Goal: Information Seeking & Learning: Learn about a topic

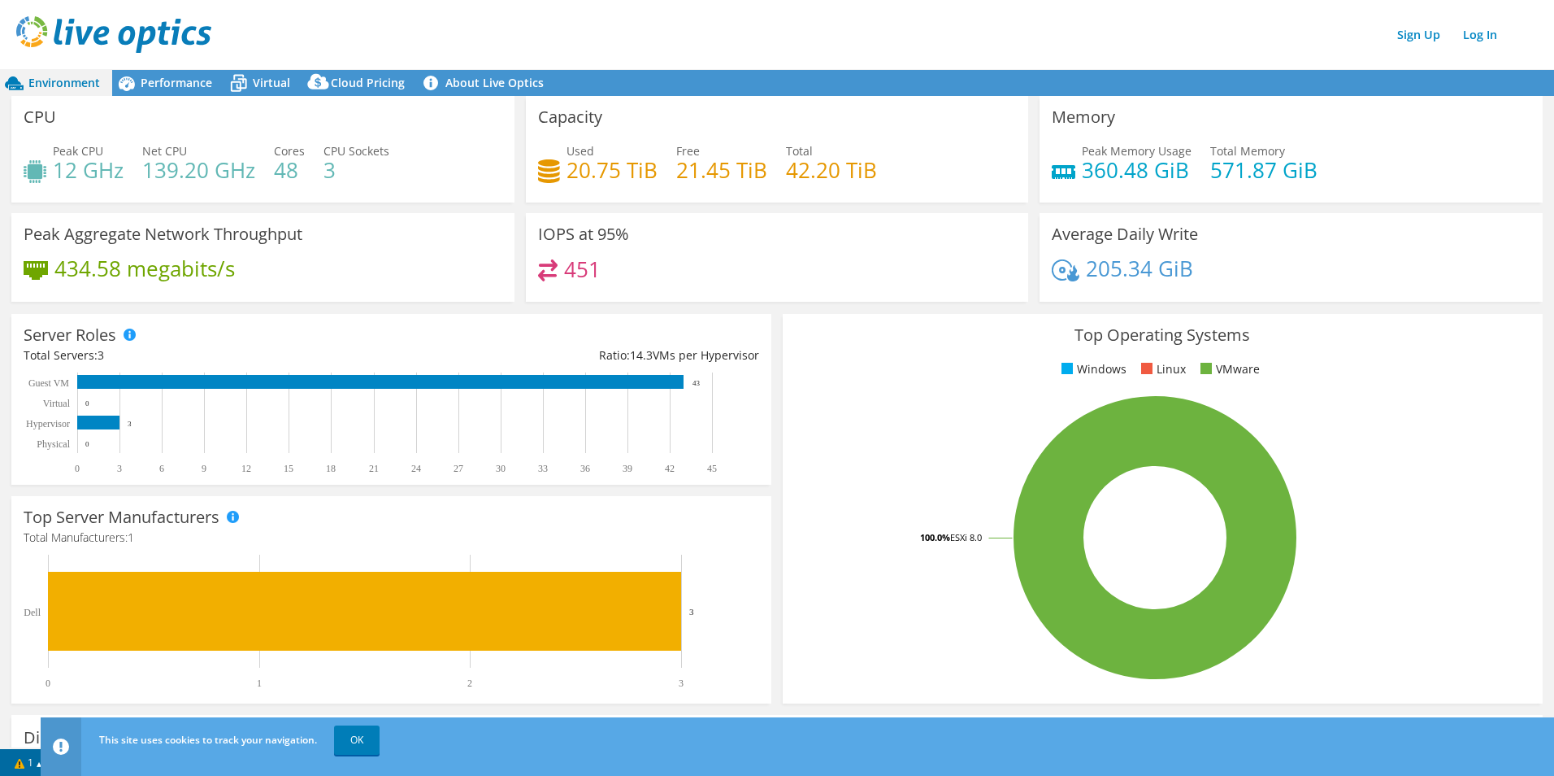
click at [65, 79] on span "Environment" at bounding box center [64, 82] width 72 height 15
click at [1469, 41] on link "Log In" at bounding box center [1480, 35] width 50 height 24
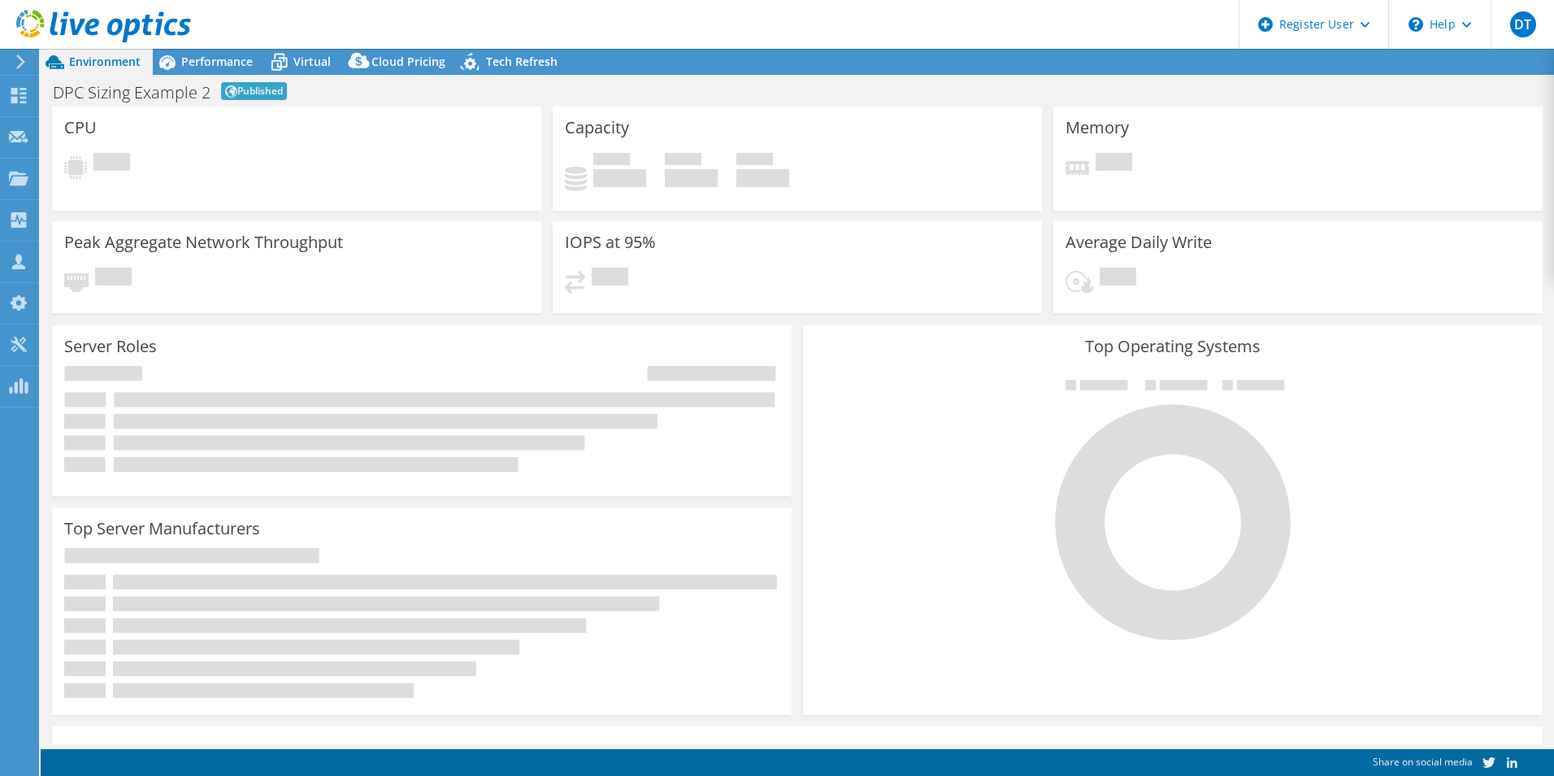
select select "[GEOGRAPHIC_DATA]"
select select "USD"
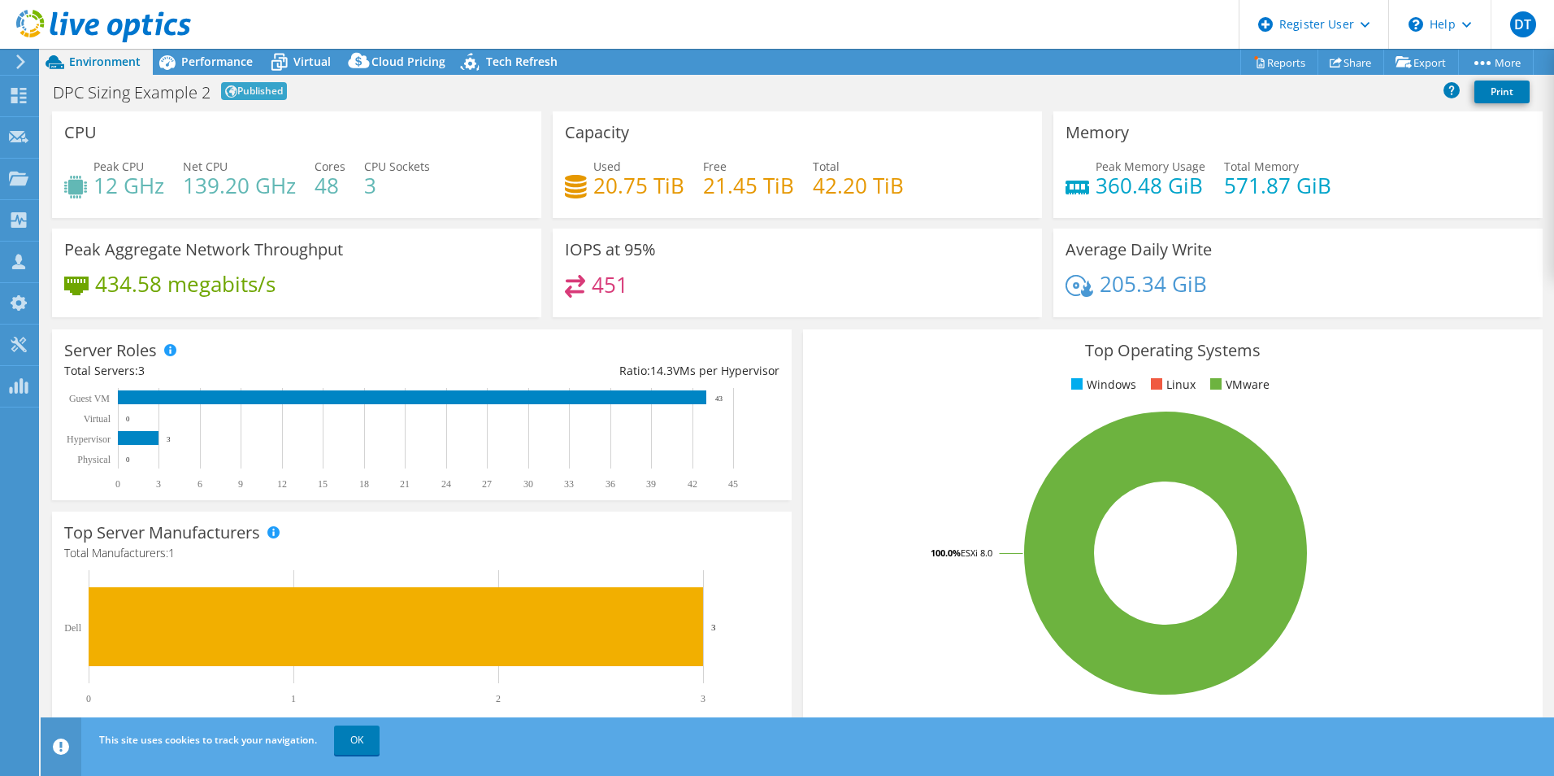
click at [201, 96] on h1 "DPC Sizing Example 2" at bounding box center [132, 93] width 158 height 16
click at [1502, 61] on link "More" at bounding box center [1496, 62] width 76 height 25
click at [1357, 62] on link "Share" at bounding box center [1351, 62] width 67 height 25
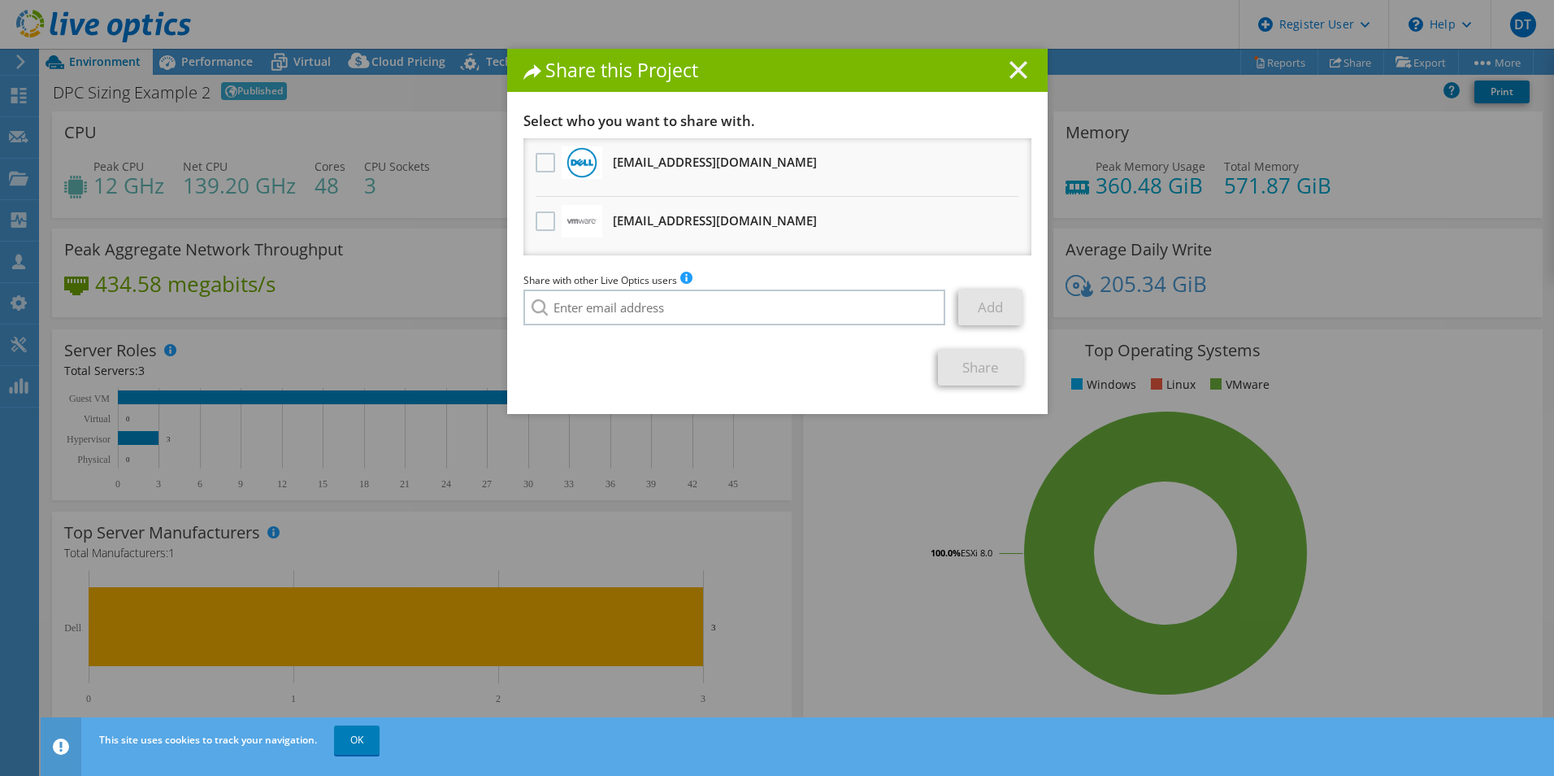
click at [1020, 65] on icon at bounding box center [1019, 70] width 18 height 18
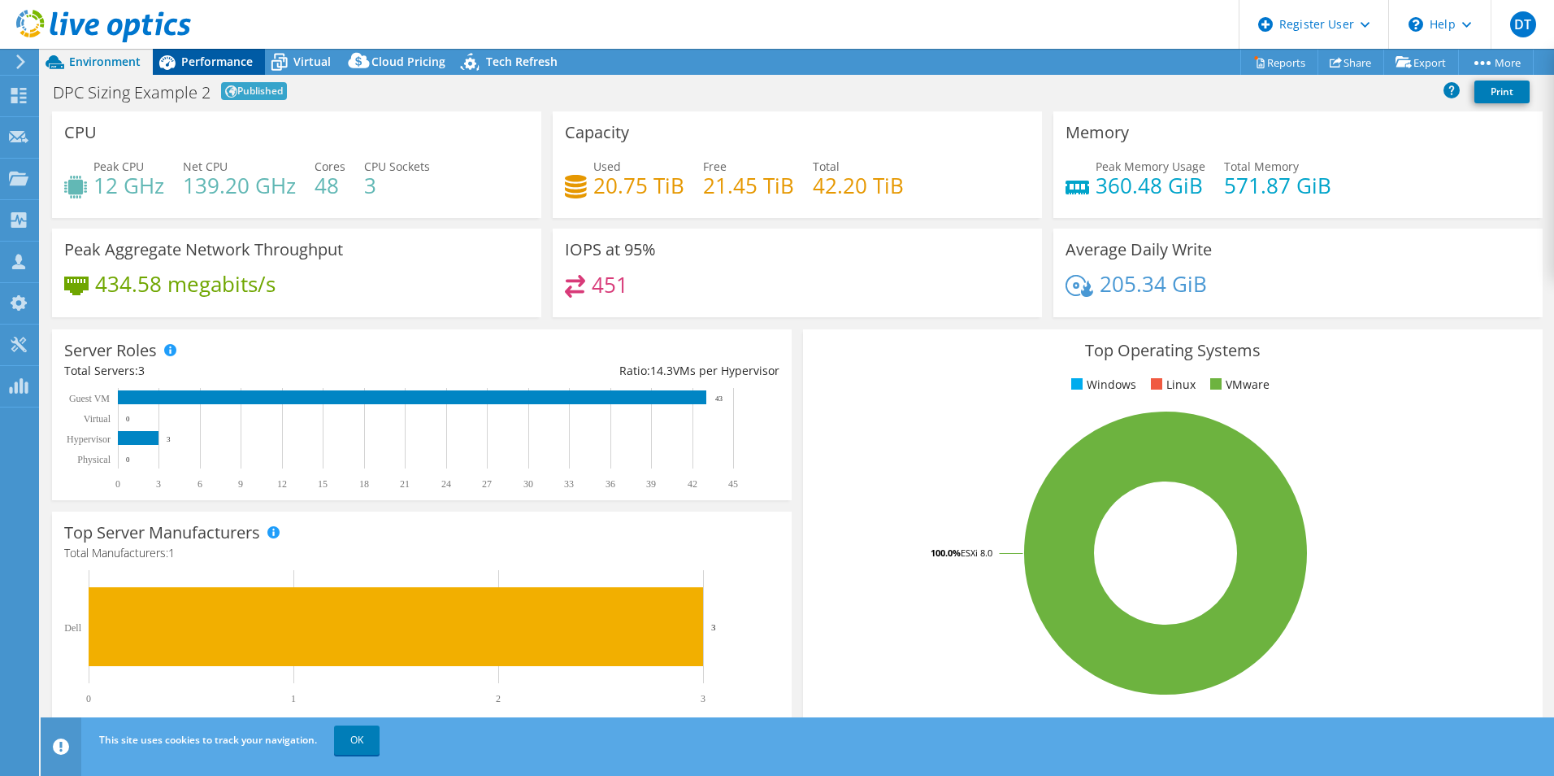
click at [208, 59] on span "Performance" at bounding box center [217, 61] width 72 height 15
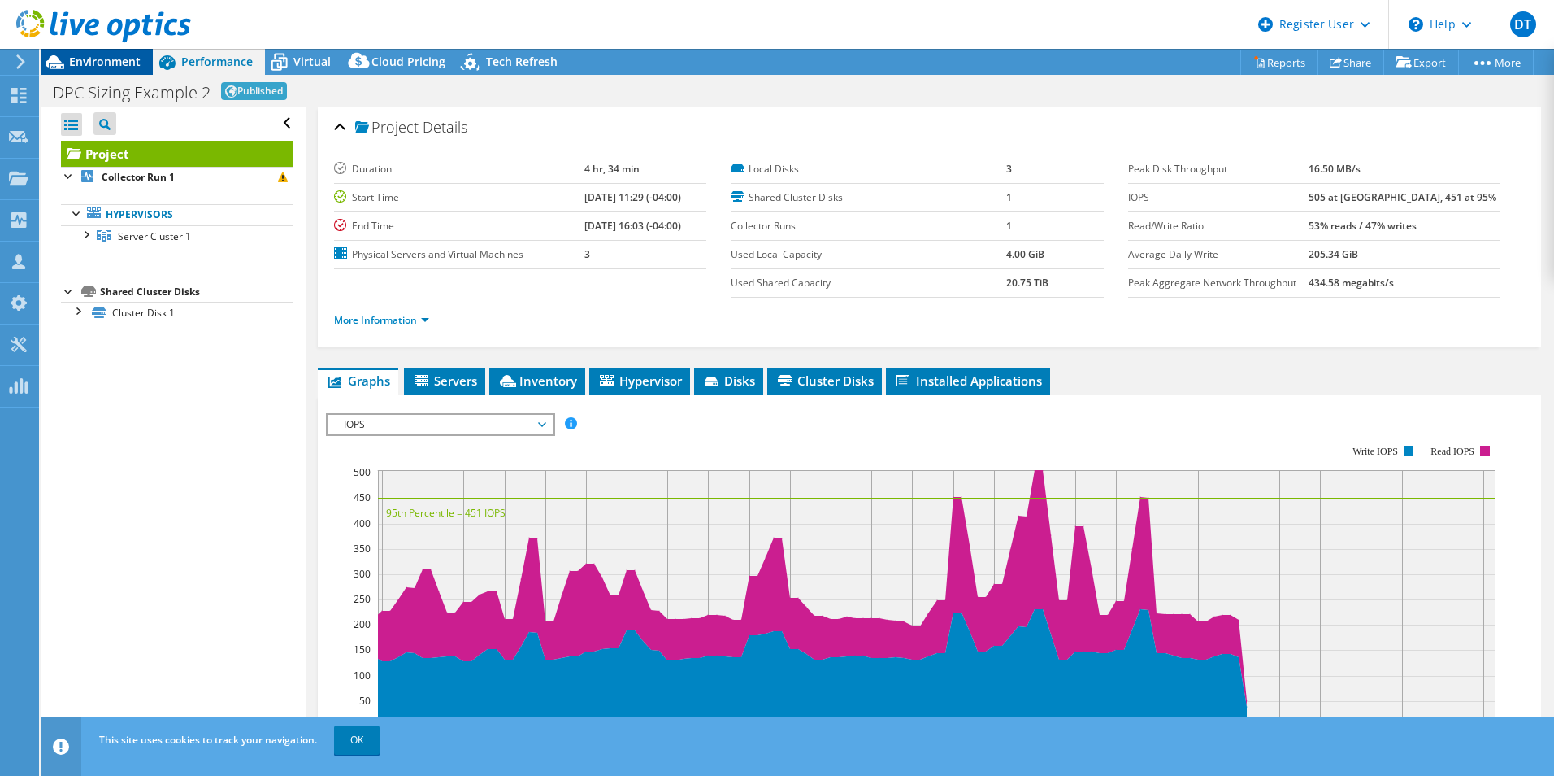
click at [116, 60] on span "Environment" at bounding box center [105, 61] width 72 height 15
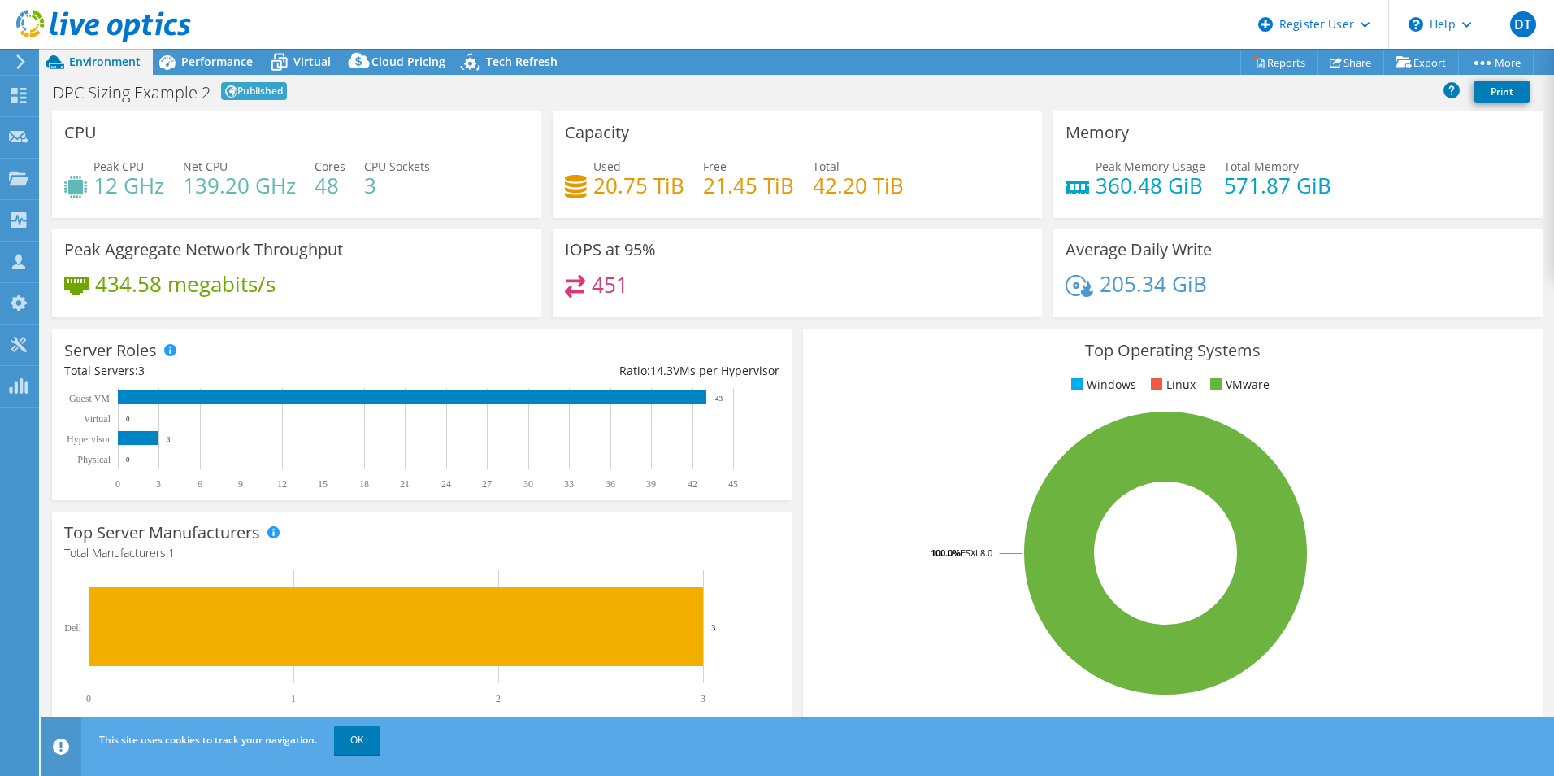
click at [137, 93] on h1 "DPC Sizing Example 2" at bounding box center [132, 93] width 158 height 16
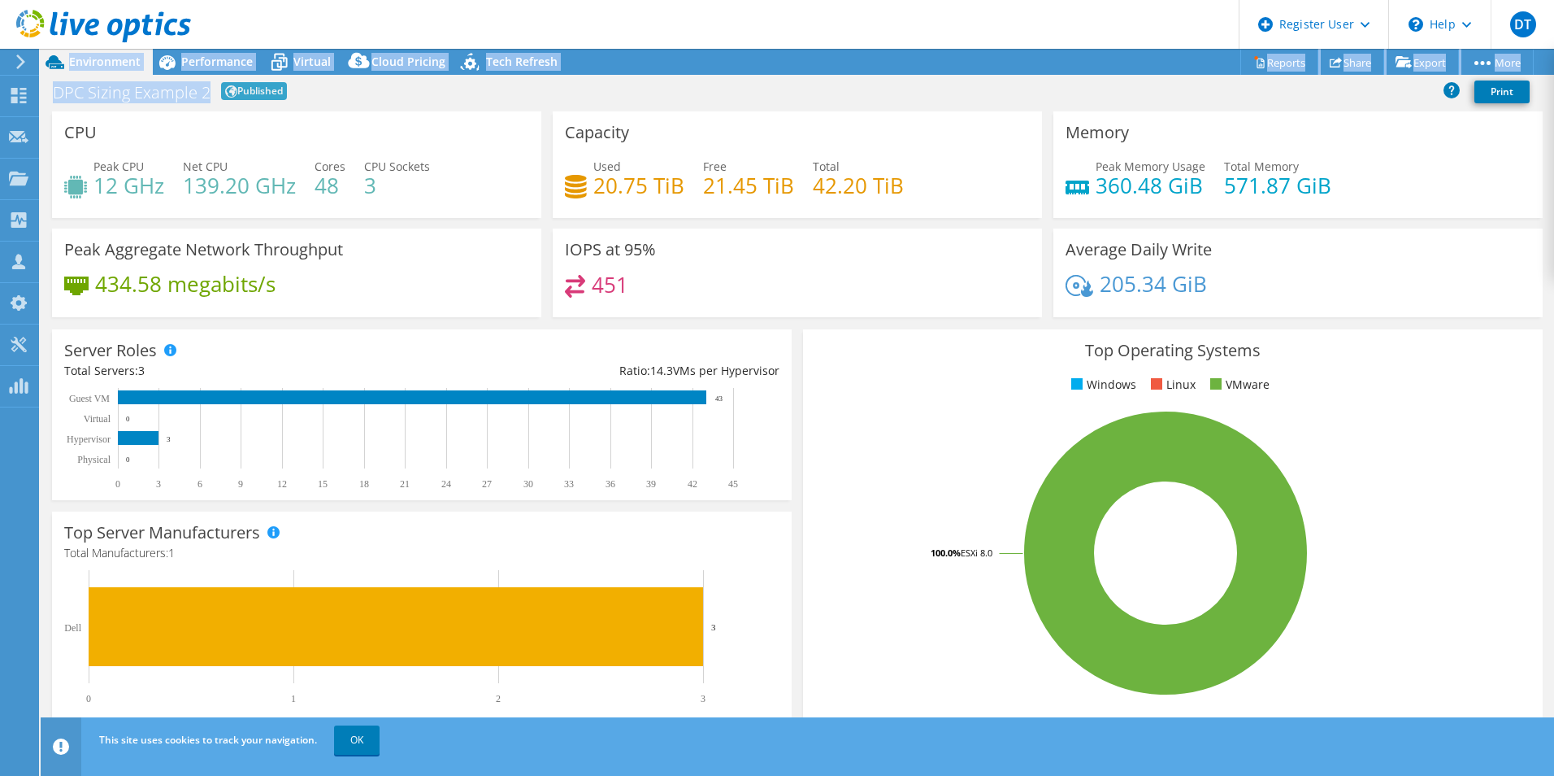
drag, startPoint x: 208, startPoint y: 93, endPoint x: 28, endPoint y: 64, distance: 182.8
click at [28, 64] on div "DT Dell User [PERSON_NAME] [PERSON_NAME][EMAIL_ADDRESS][DOMAIN_NAME] Dell My Pr…" at bounding box center [777, 388] width 1554 height 776
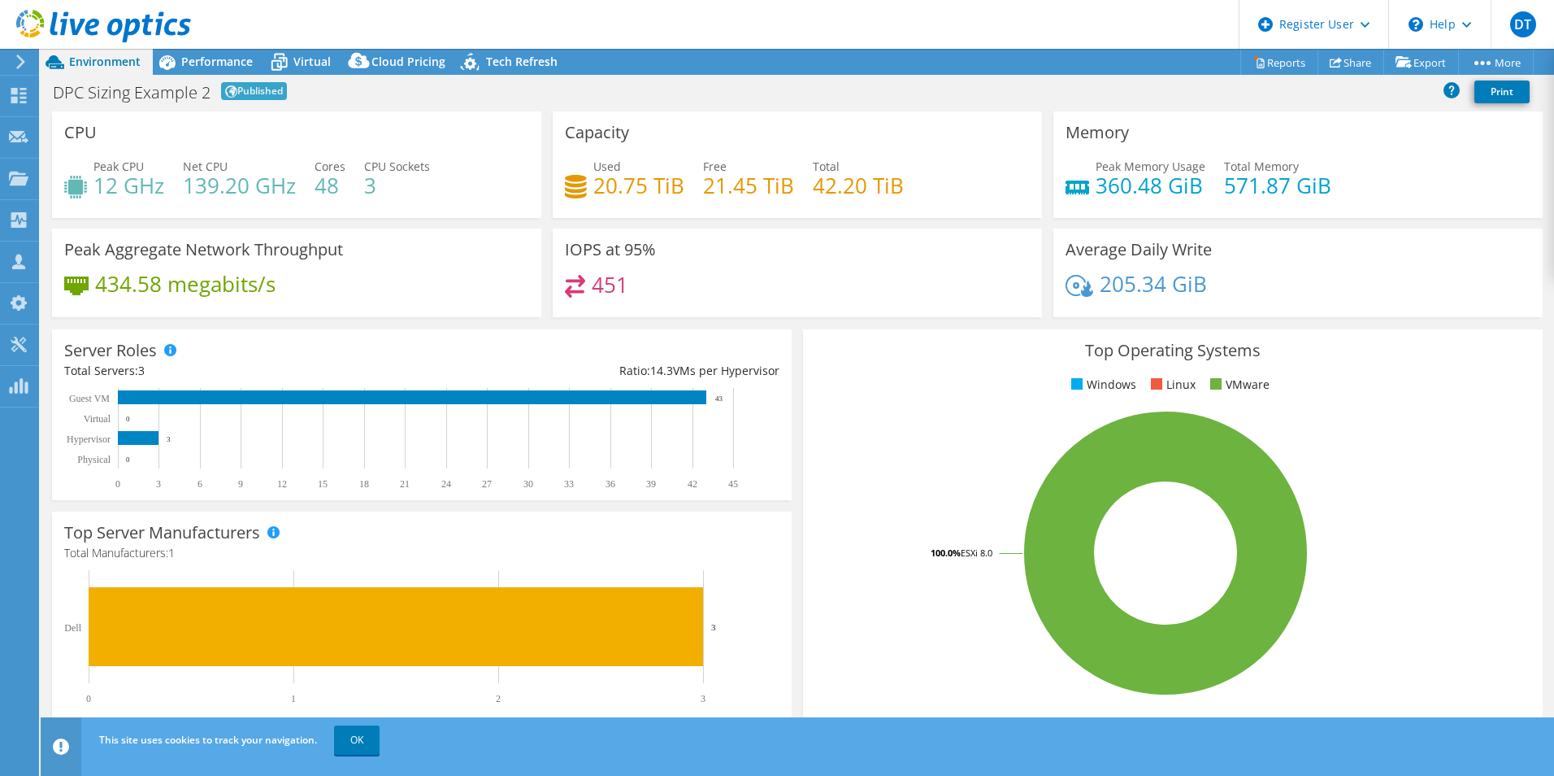
drag, startPoint x: 28, startPoint y: 64, endPoint x: 259, endPoint y: 92, distance: 232.5
click at [259, 92] on span "Published" at bounding box center [254, 91] width 66 height 18
drag, startPoint x: 556, startPoint y: 97, endPoint x: 528, endPoint y: 97, distance: 28.5
click at [558, 97] on div "DPC Sizing Example 2 Published Print" at bounding box center [798, 91] width 1514 height 30
click at [206, 46] on header "DT Dell User [PERSON_NAME] [PERSON_NAME][EMAIL_ADDRESS][DOMAIN_NAME] Dell My Pr…" at bounding box center [777, 24] width 1554 height 49
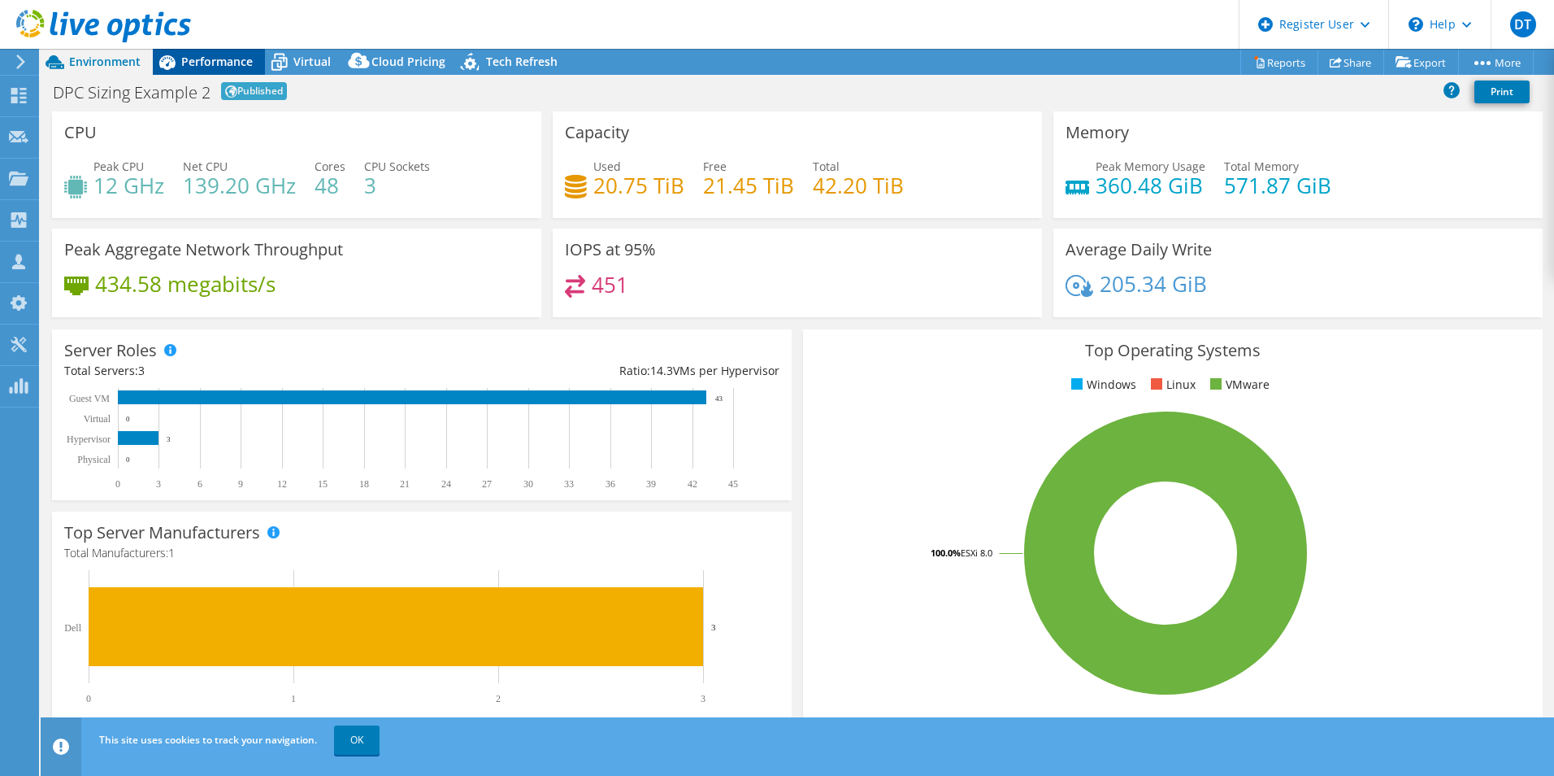
click at [199, 57] on span "Performance" at bounding box center [217, 61] width 72 height 15
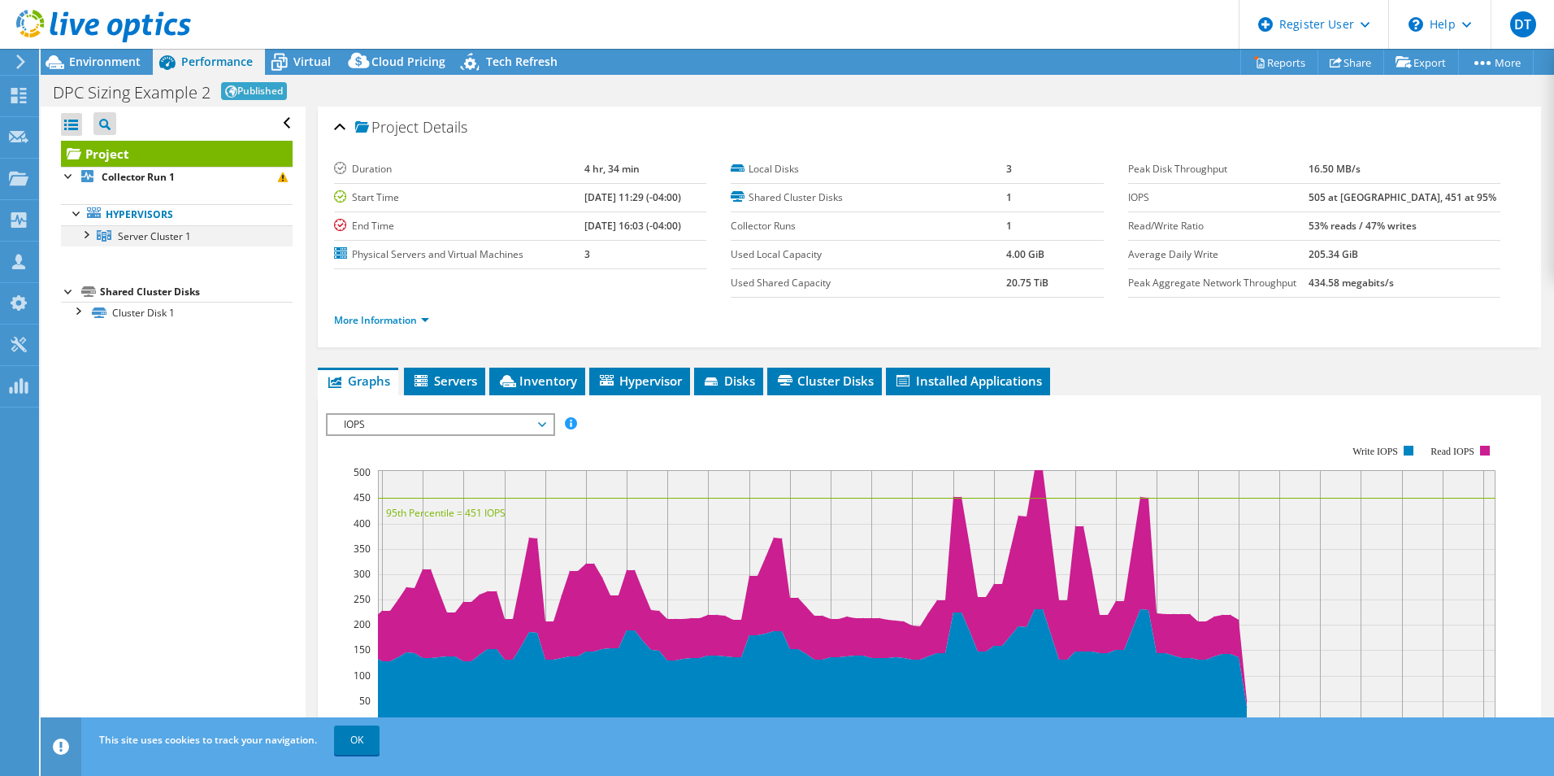
click at [88, 233] on div at bounding box center [85, 233] width 16 height 16
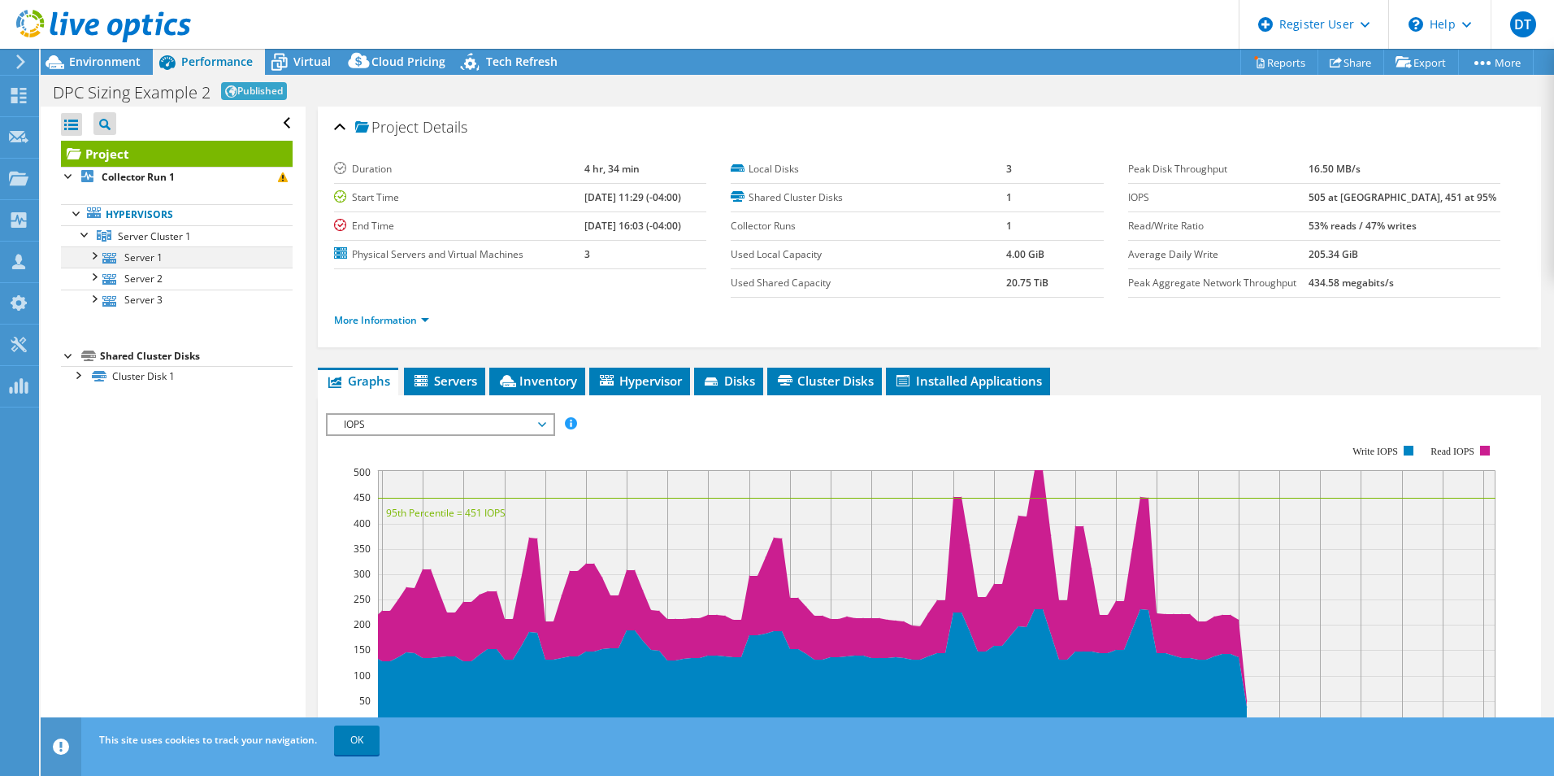
click at [93, 260] on div at bounding box center [93, 254] width 16 height 16
